Goal: Feedback & Contribution: Contribute content

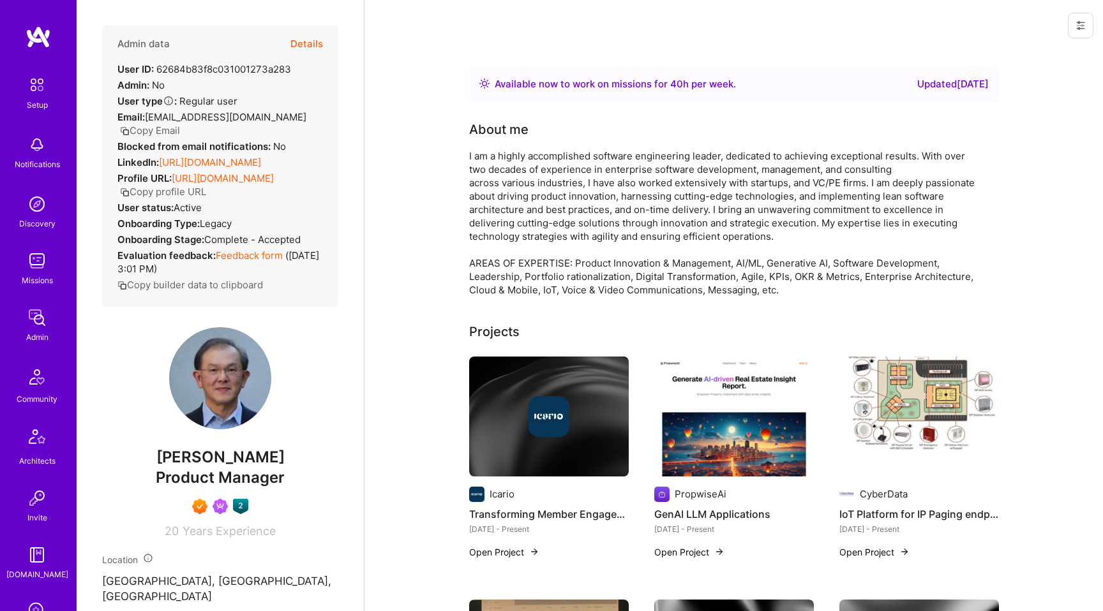
click at [303, 43] on button "Details" at bounding box center [306, 44] width 33 height 37
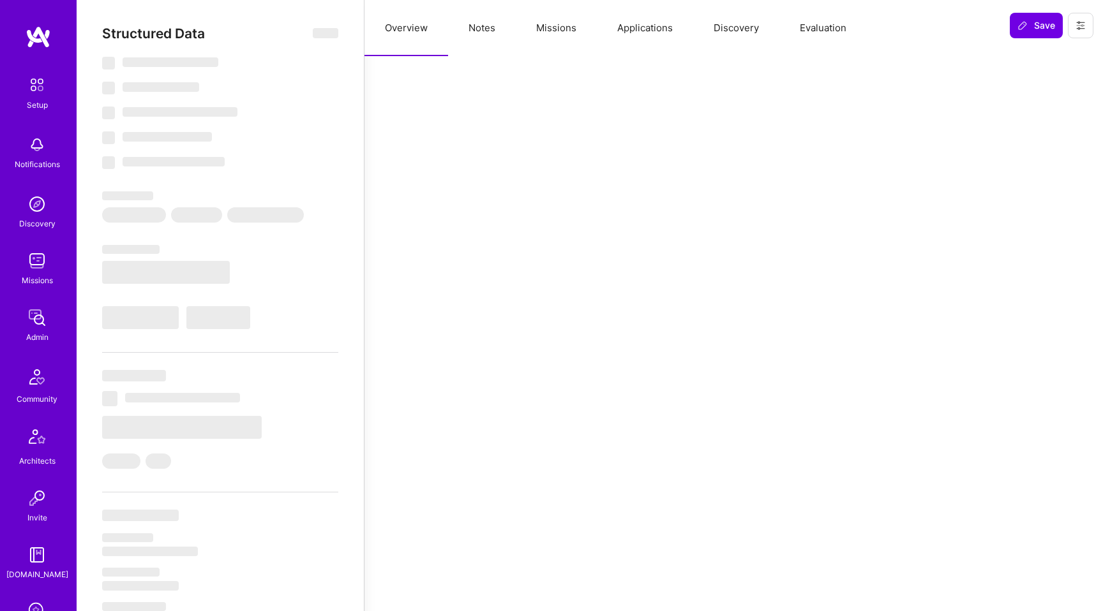
select select "Right Now"
select select "7"
select select "6"
select select "7"
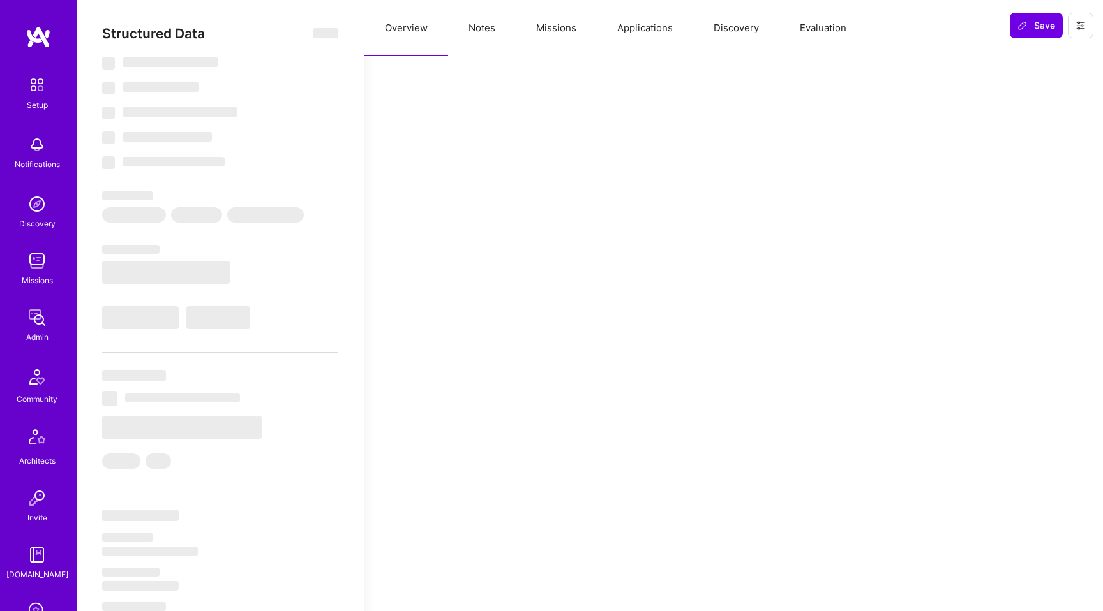
select select "US"
click at [816, 31] on button "Evaluation" at bounding box center [822, 28] width 87 height 56
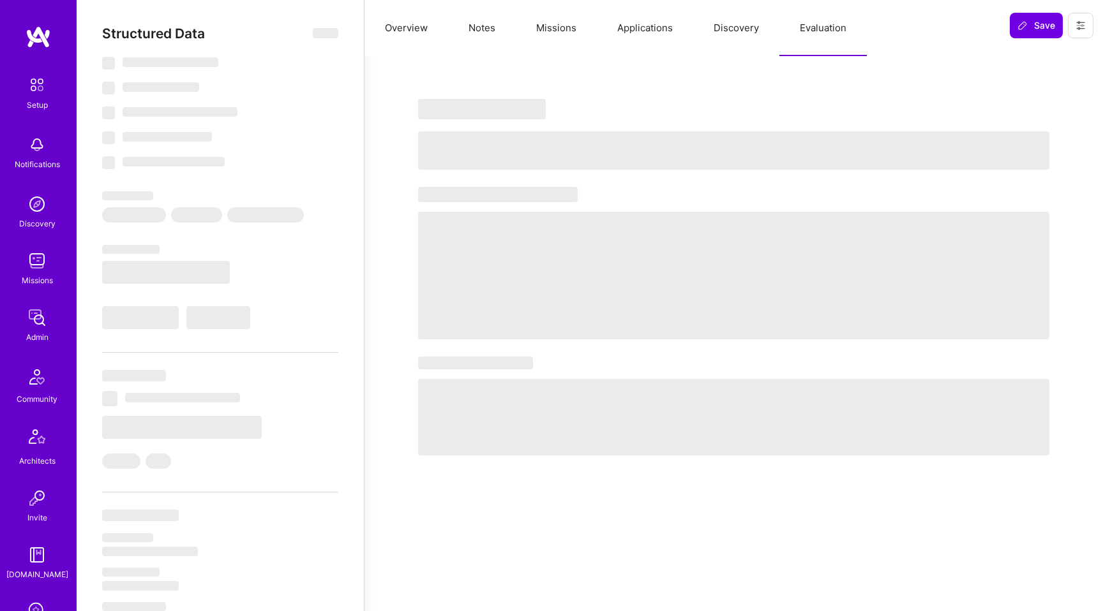
select select "Right Now"
select select "7"
select select "6"
select select "7"
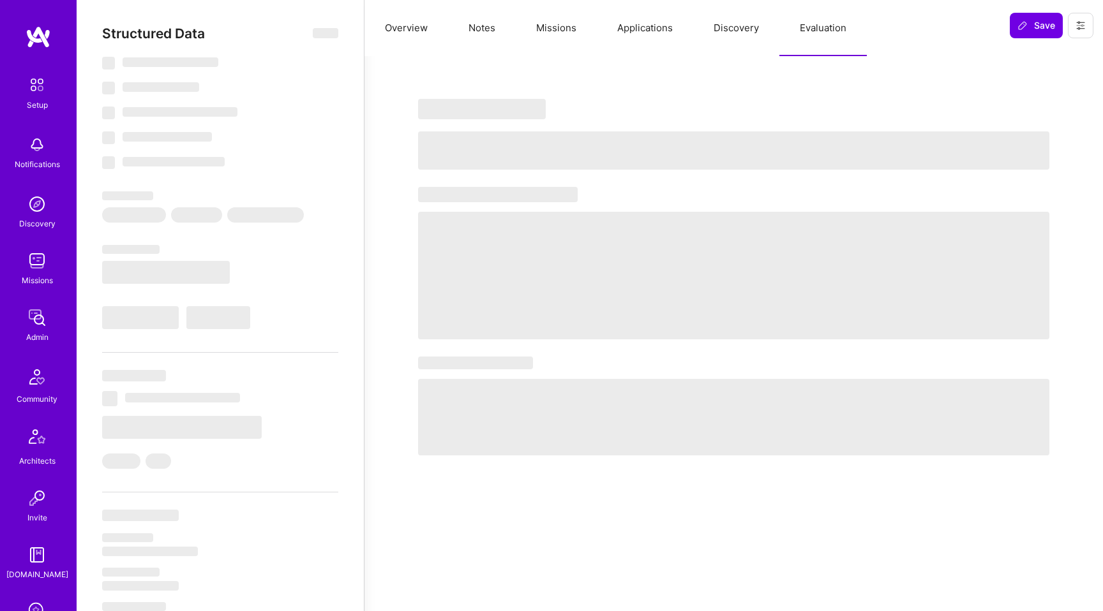
select select "US"
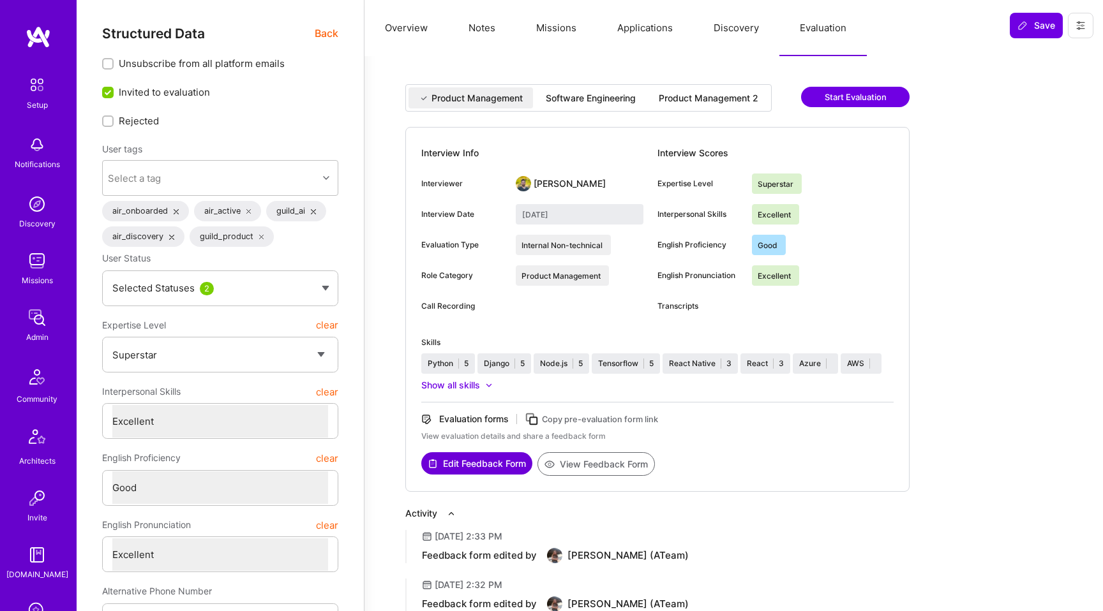
click at [599, 100] on div "Software Engineering" at bounding box center [591, 98] width 90 height 13
type input "August 14, 2025"
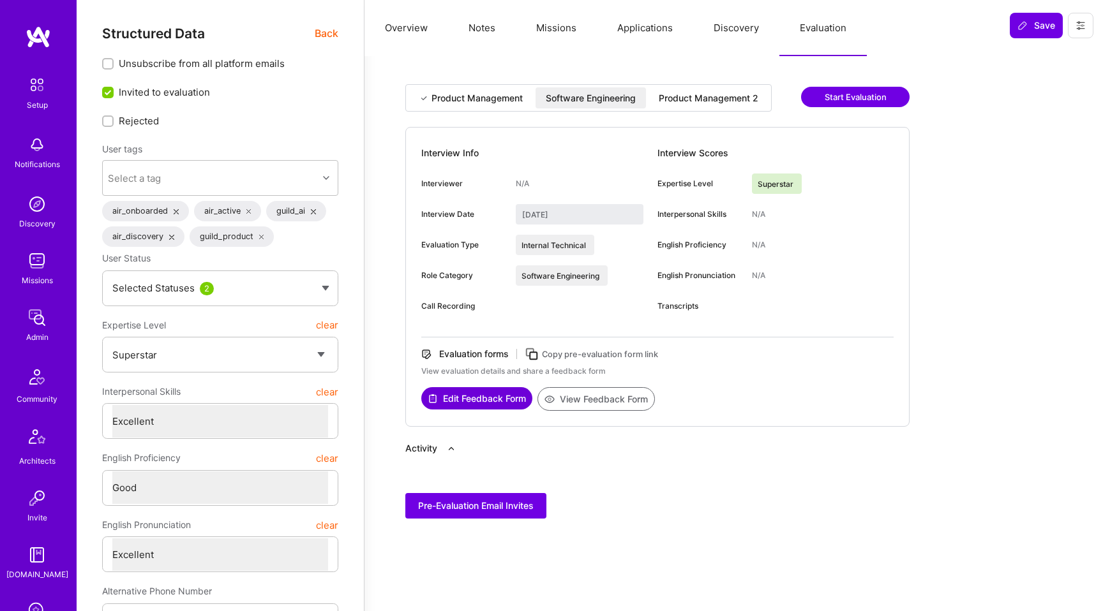
click at [687, 96] on div "Product Management 2" at bounding box center [709, 98] width 100 height 13
click at [632, 96] on div "Software Engineering" at bounding box center [591, 98] width 90 height 13
click at [473, 400] on button "Edit Feedback Form" at bounding box center [476, 398] width 111 height 22
click at [715, 104] on div "Product Management 2" at bounding box center [709, 98] width 100 height 13
click at [485, 399] on button "Edit Feedback Form" at bounding box center [476, 398] width 111 height 22
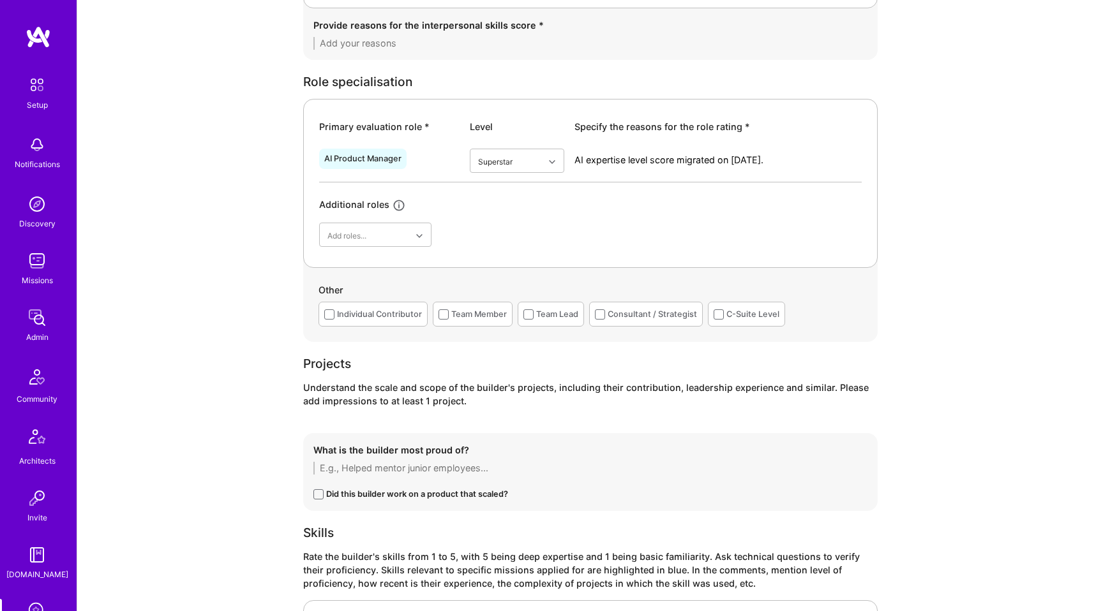
scroll to position [486, 0]
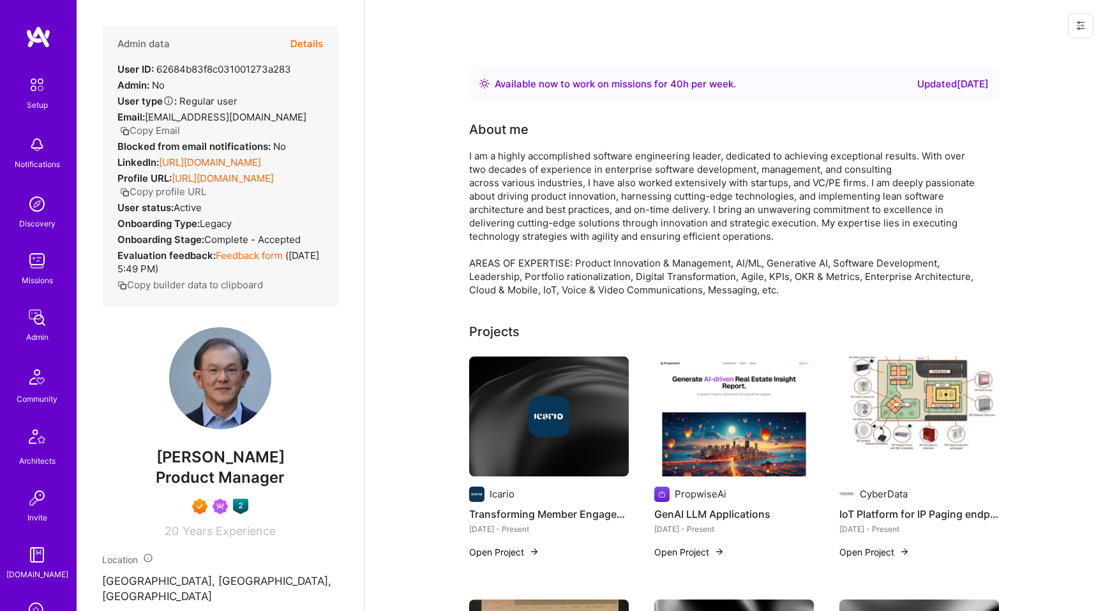
click at [304, 40] on button "Details" at bounding box center [306, 44] width 33 height 37
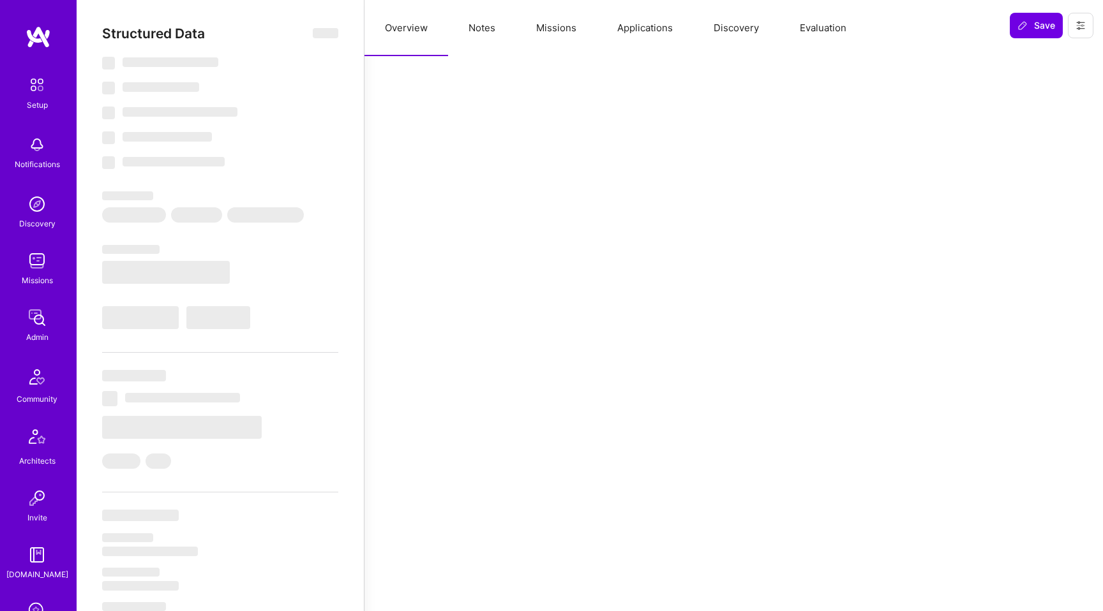
click at [814, 32] on button "Evaluation" at bounding box center [822, 28] width 87 height 56
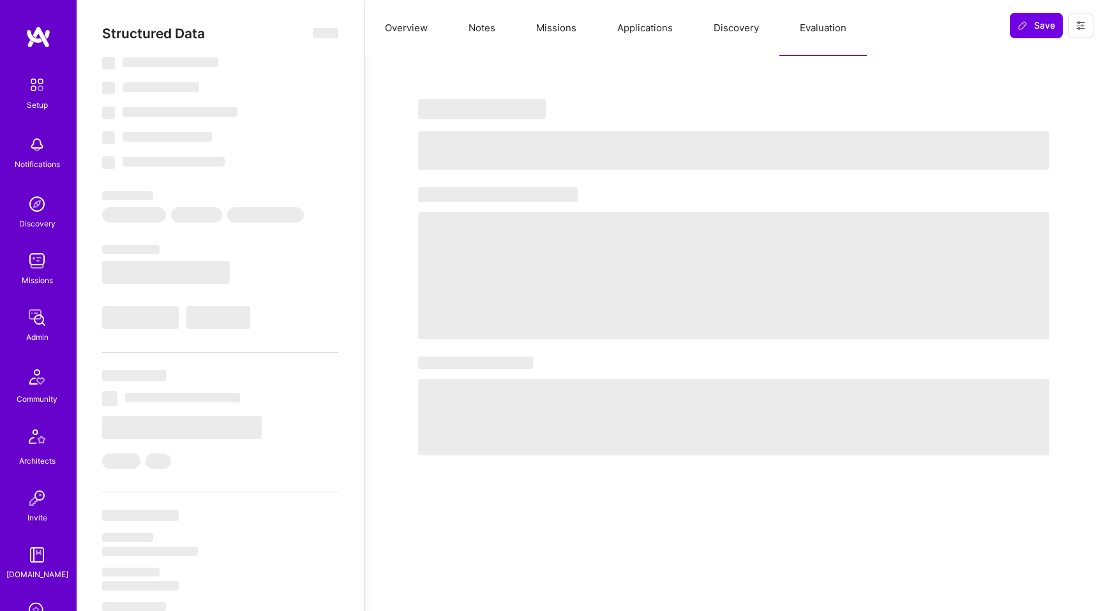
select select "Right Now"
select select "7"
select select "6"
select select "7"
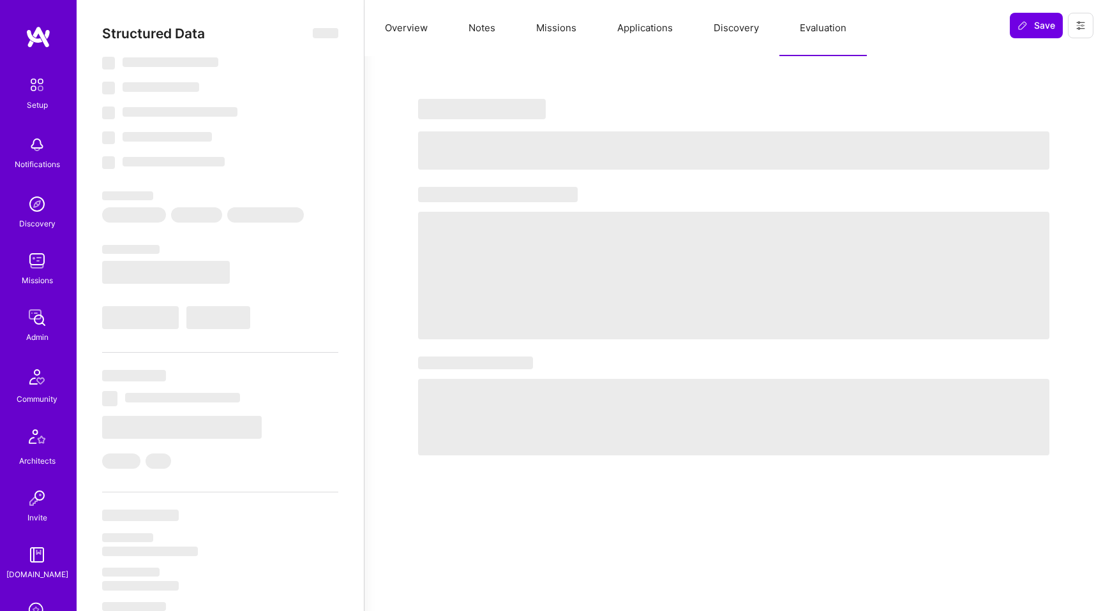
select select "US"
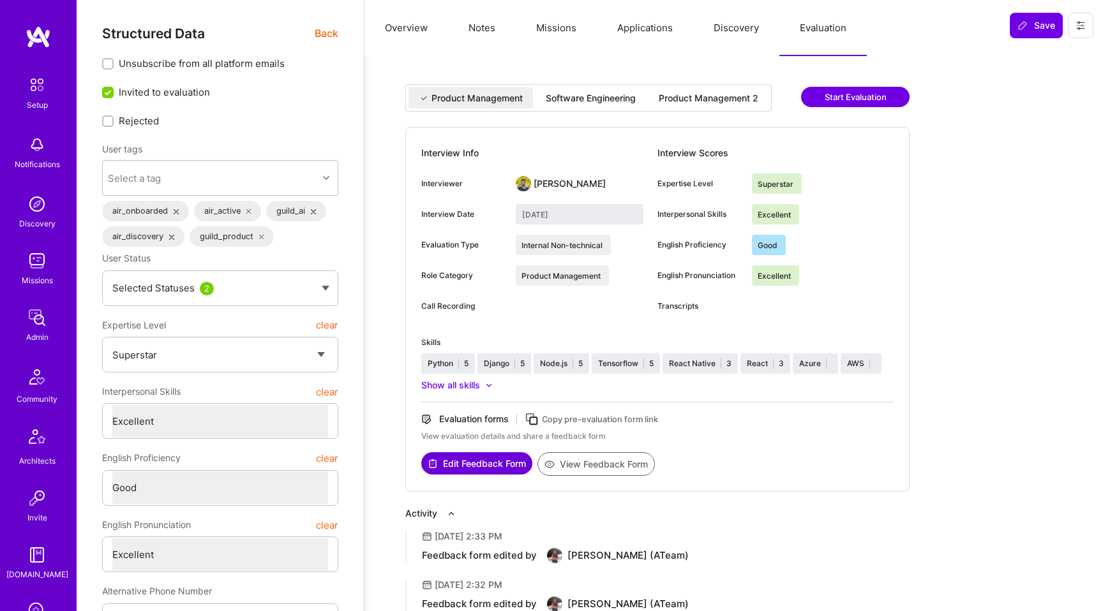
click at [568, 97] on div "Software Engineering" at bounding box center [591, 98] width 90 height 13
type input "August 14, 2025"
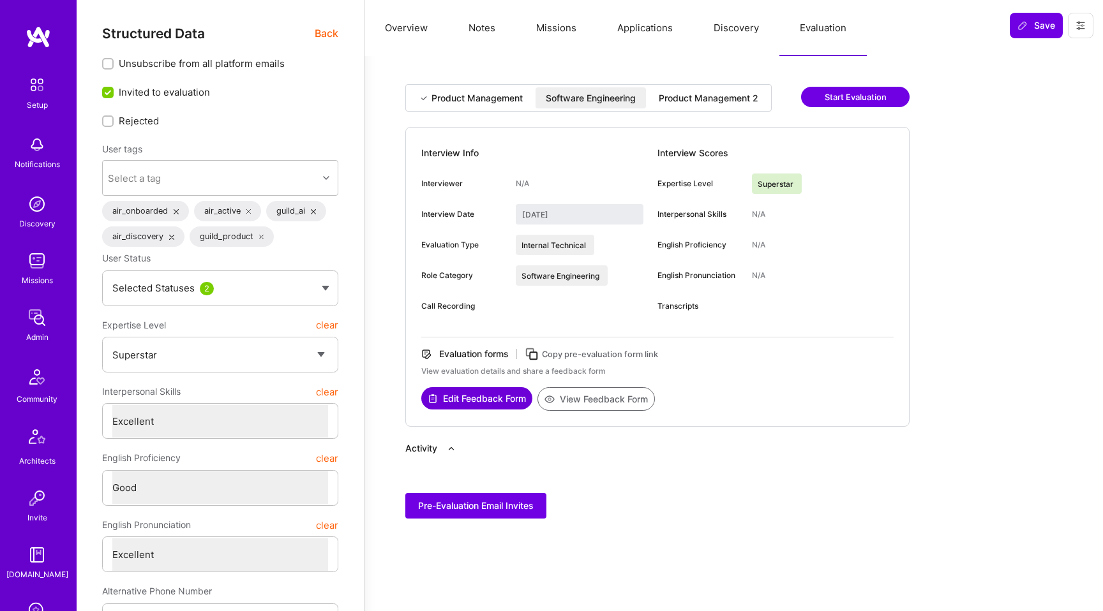
click at [685, 100] on div "Product Management 2" at bounding box center [709, 98] width 100 height 13
click at [498, 408] on button "Edit Feedback Form" at bounding box center [476, 398] width 111 height 22
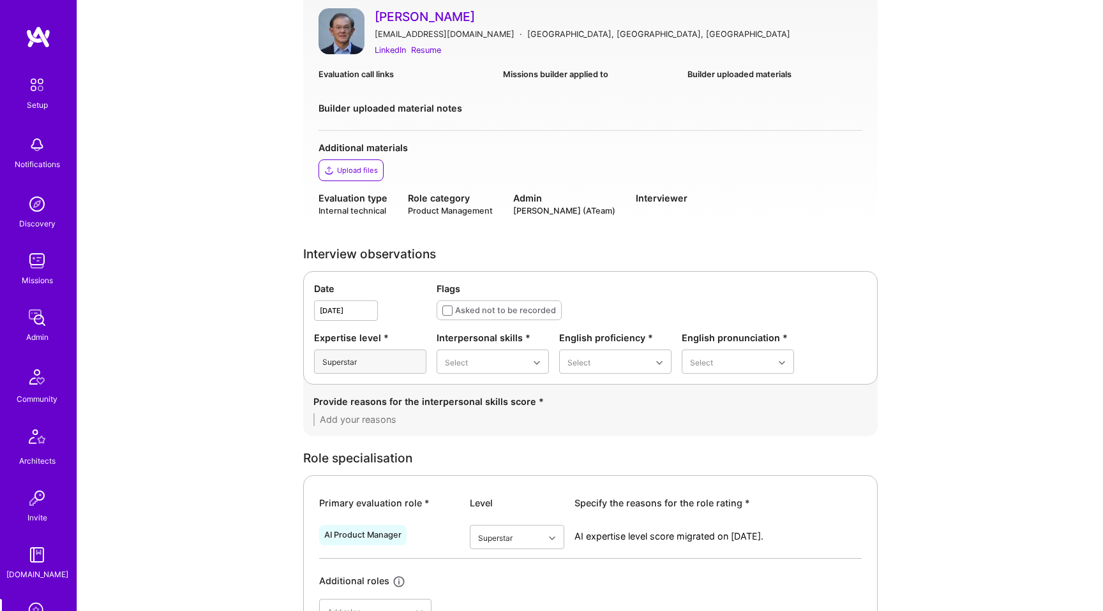
scroll to position [315, 0]
